Goal: Task Accomplishment & Management: Manage account settings

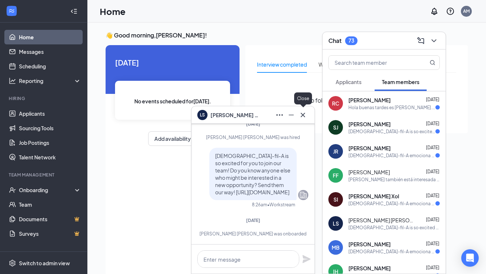
click at [306, 116] on icon "Cross" at bounding box center [303, 115] width 9 height 9
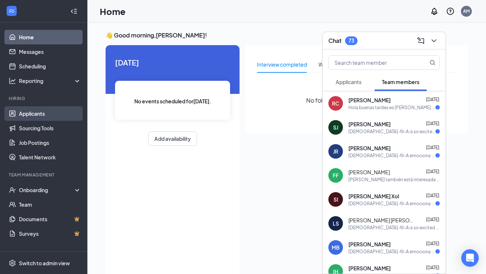
click at [54, 115] on link "Applicants" at bounding box center [50, 113] width 62 height 15
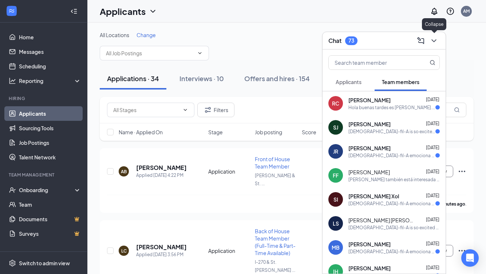
click at [439, 41] on button at bounding box center [434, 41] width 12 height 12
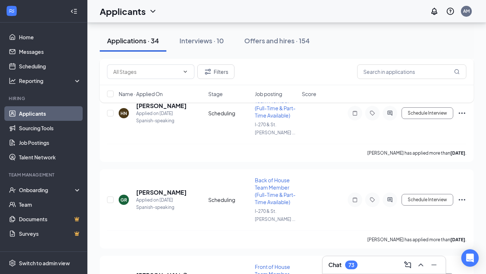
scroll to position [2285, 0]
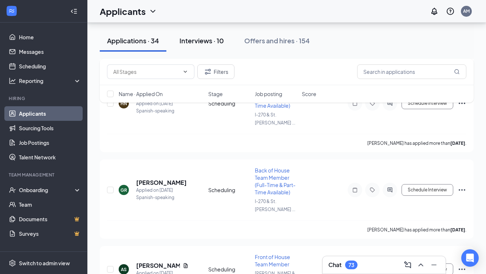
click at [195, 47] on button "Interviews · 10" at bounding box center [201, 41] width 59 height 22
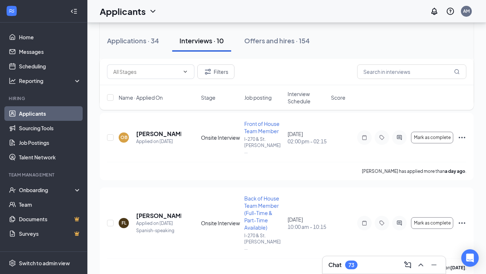
scroll to position [140, 0]
click at [149, 130] on h5 "[PERSON_NAME]" at bounding box center [158, 134] width 45 height 8
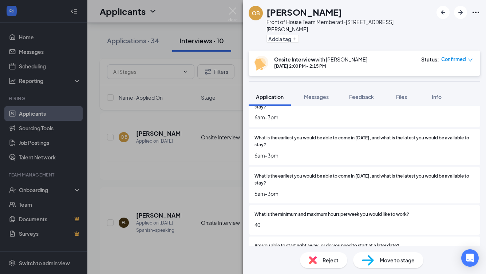
scroll to position [699, 0]
click at [312, 94] on span "Messages" at bounding box center [316, 97] width 25 height 7
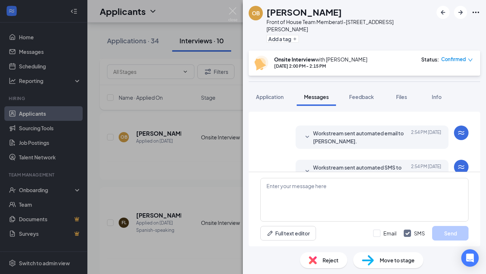
scroll to position [225, 0]
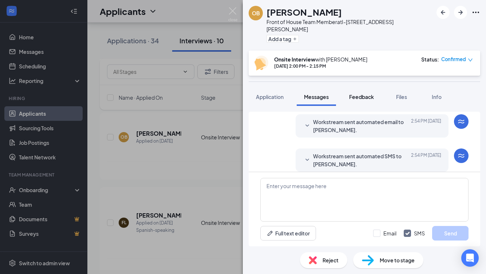
click at [364, 94] on span "Feedback" at bounding box center [361, 97] width 25 height 7
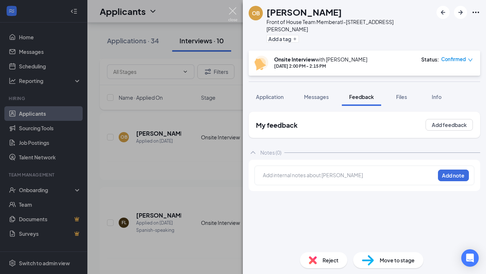
click at [231, 15] on img at bounding box center [232, 14] width 9 height 14
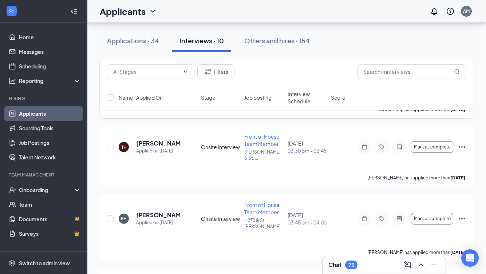
scroll to position [677, 0]
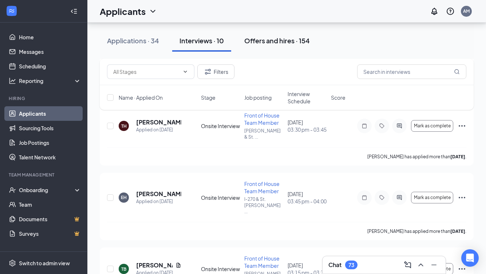
click at [261, 40] on div "Offers and hires · 154" at bounding box center [277, 40] width 66 height 9
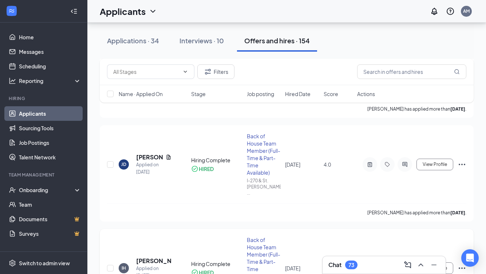
scroll to position [434, 0]
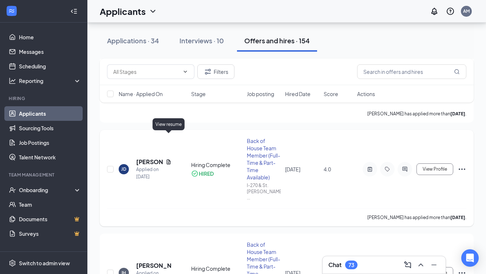
click at [168, 160] on icon "Document" at bounding box center [169, 162] width 4 height 5
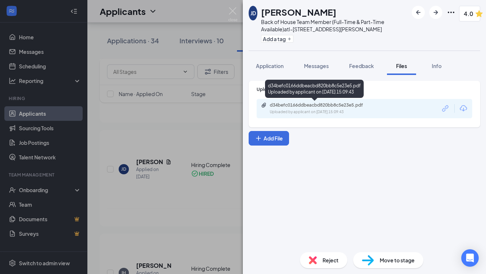
click at [323, 103] on div "d34befc0166ddbeacbd820bb8c5e23e5.pdf" at bounding box center [321, 105] width 102 height 6
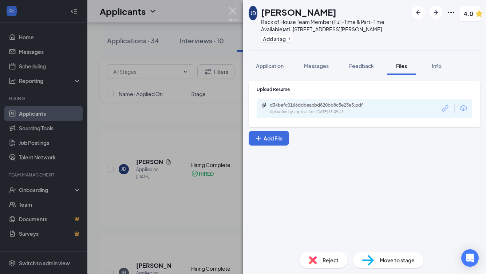
click at [230, 11] on img at bounding box center [232, 14] width 9 height 14
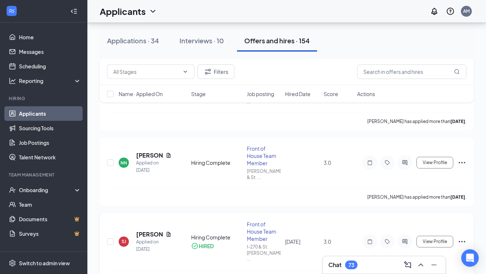
scroll to position [843, 0]
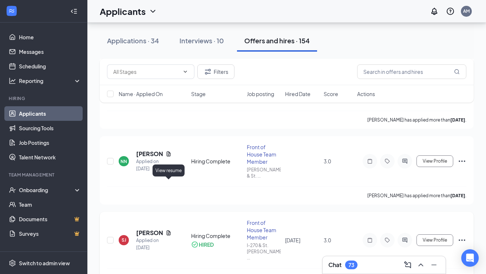
click at [168, 231] on icon "Document" at bounding box center [169, 233] width 4 height 5
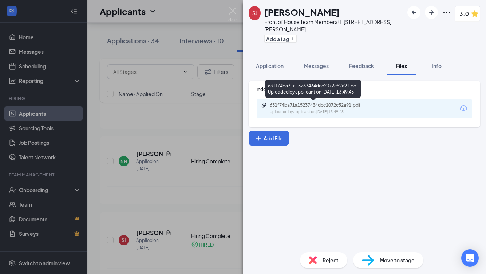
click at [316, 108] on div "631f74ba71a15237434dcc2072c52a91.pdf Uploaded by applicant on [DATE] 13:49:45" at bounding box center [320, 108] width 118 height 13
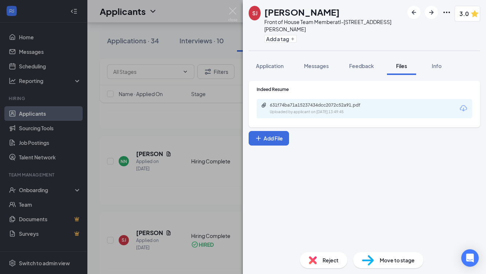
click at [238, 12] on div "SJ [PERSON_NAME] Front of House Team Member at I-[STREET_ADDRESS][PERSON_NAME] …" at bounding box center [243, 137] width 486 height 274
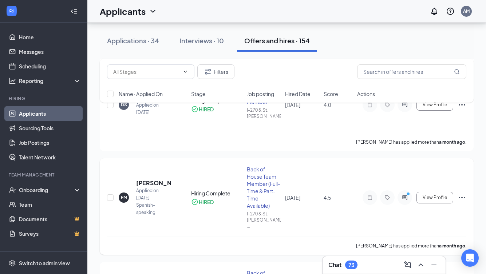
scroll to position [2212, 0]
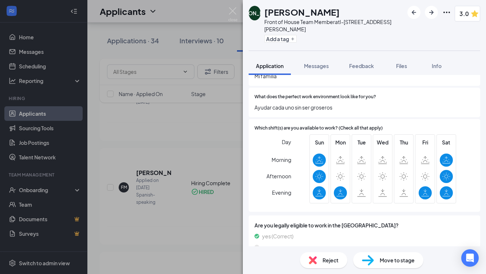
scroll to position [507, 0]
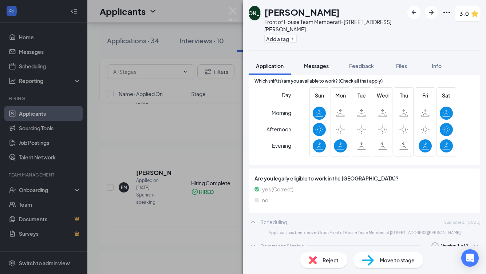
click at [313, 67] on span "Messages" at bounding box center [316, 66] width 25 height 7
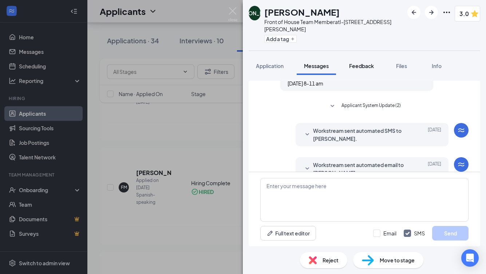
scroll to position [246, 0]
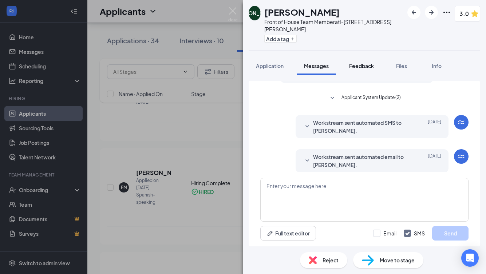
click at [352, 68] on span "Feedback" at bounding box center [361, 66] width 25 height 7
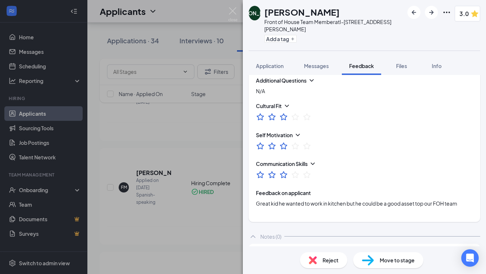
scroll to position [413, 0]
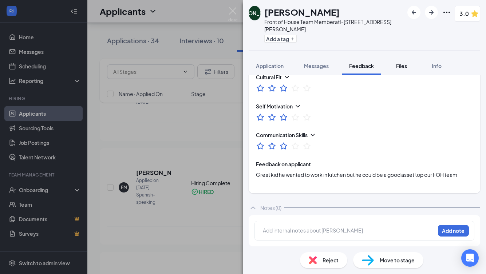
click at [405, 67] on span "Files" at bounding box center [401, 66] width 11 height 7
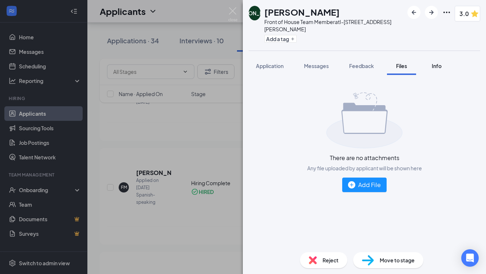
click at [438, 68] on span "Info" at bounding box center [437, 66] width 10 height 7
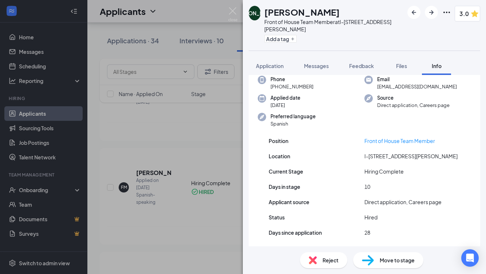
scroll to position [34, 0]
